Goal: Task Accomplishment & Management: Use online tool/utility

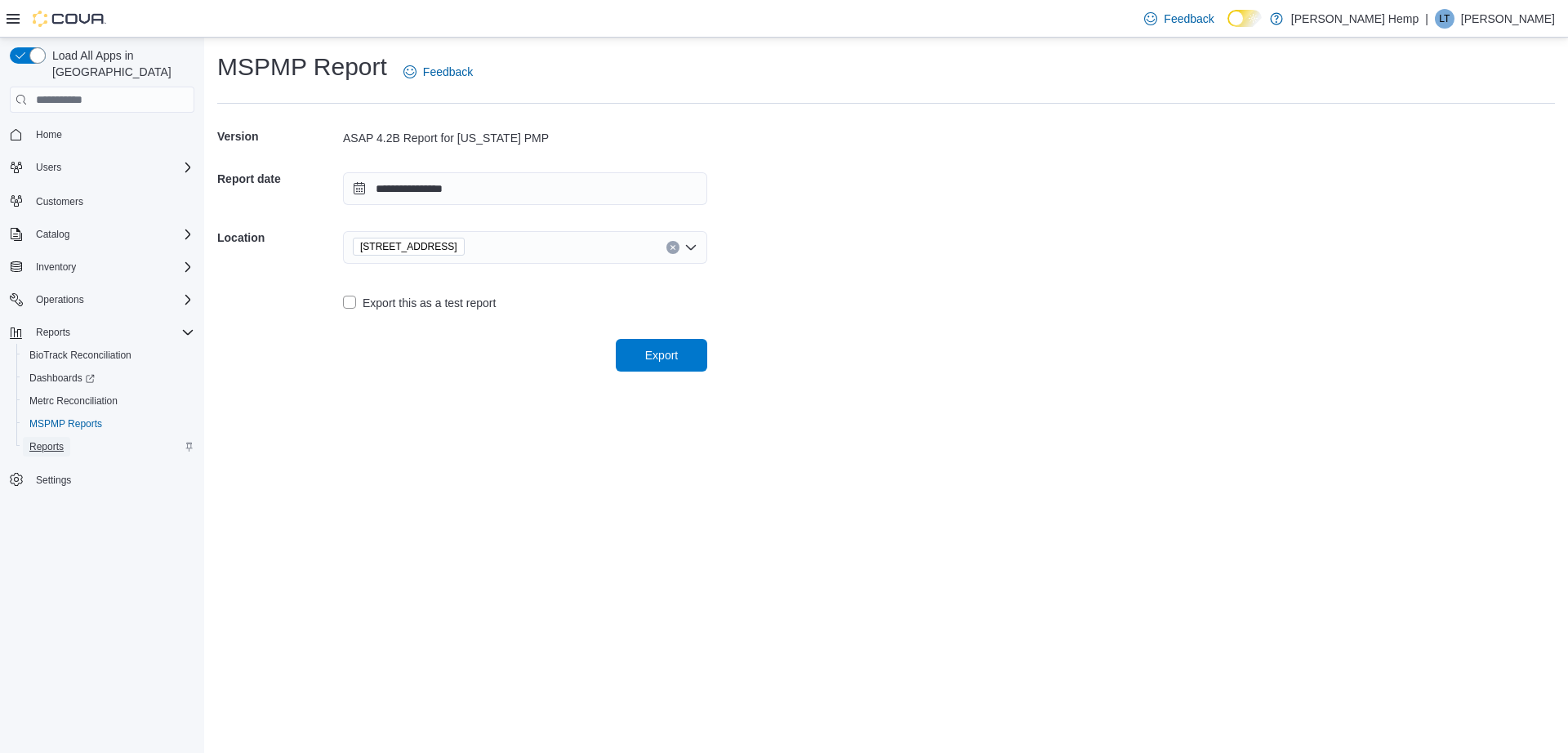
click at [46, 437] on span "Reports" at bounding box center [46, 447] width 34 height 20
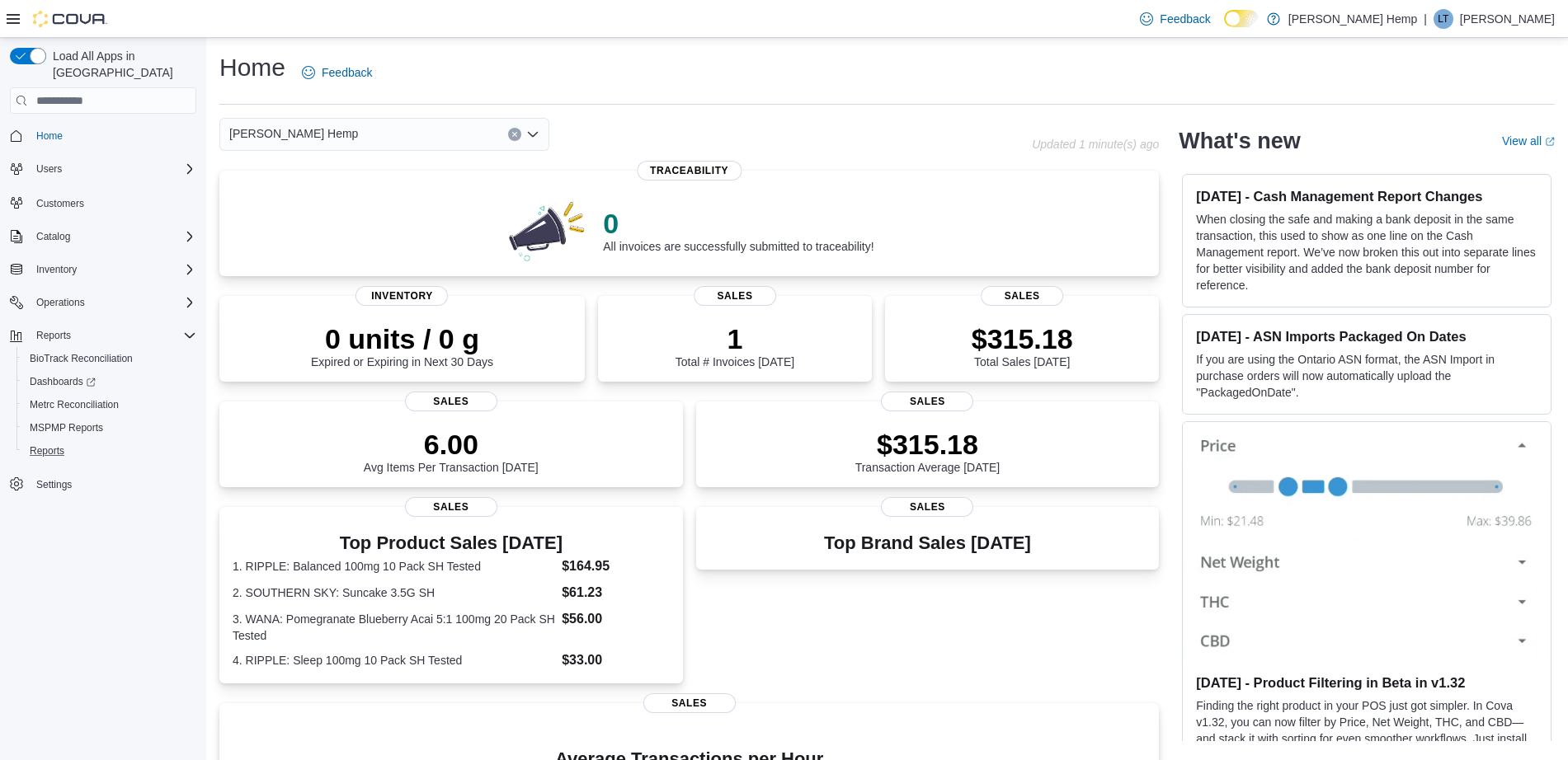
click at [46, 439] on button "Reports" at bounding box center [109, 451] width 186 height 23
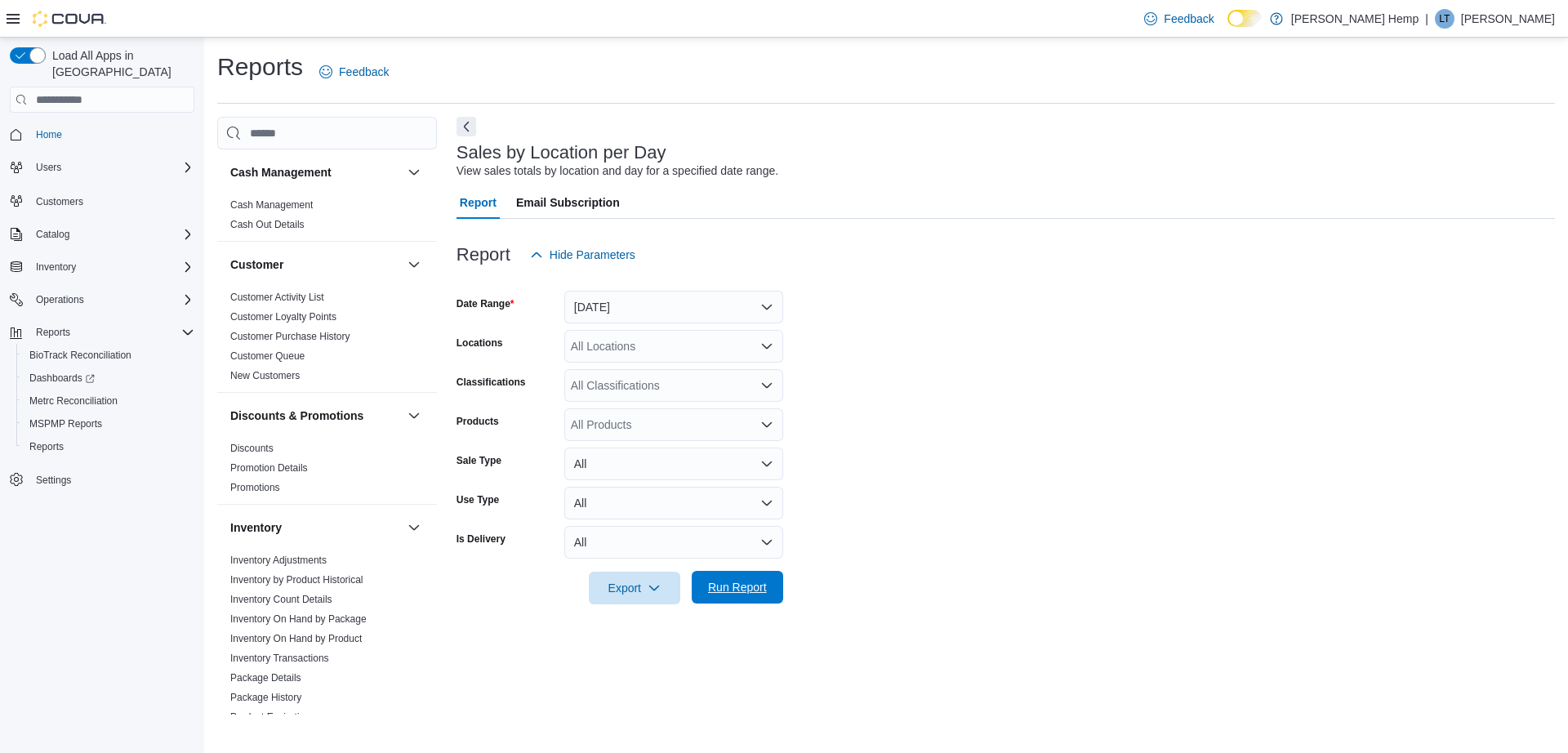
click at [729, 577] on span "Run Report" at bounding box center [737, 587] width 71 height 33
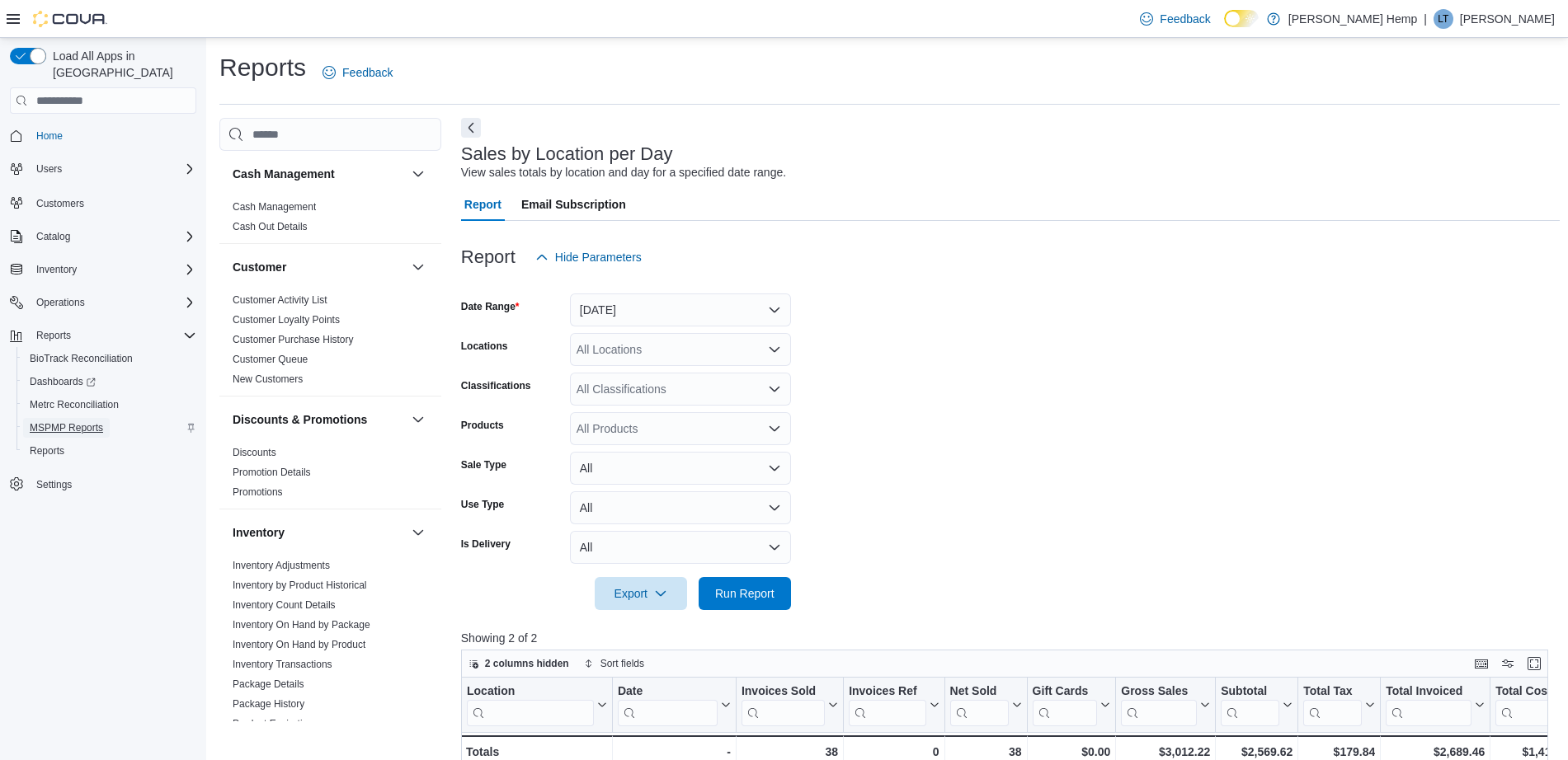
click at [84, 421] on span "MSPMP Reports" at bounding box center [65, 428] width 73 height 13
